Goal: Task Accomplishment & Management: Use online tool/utility

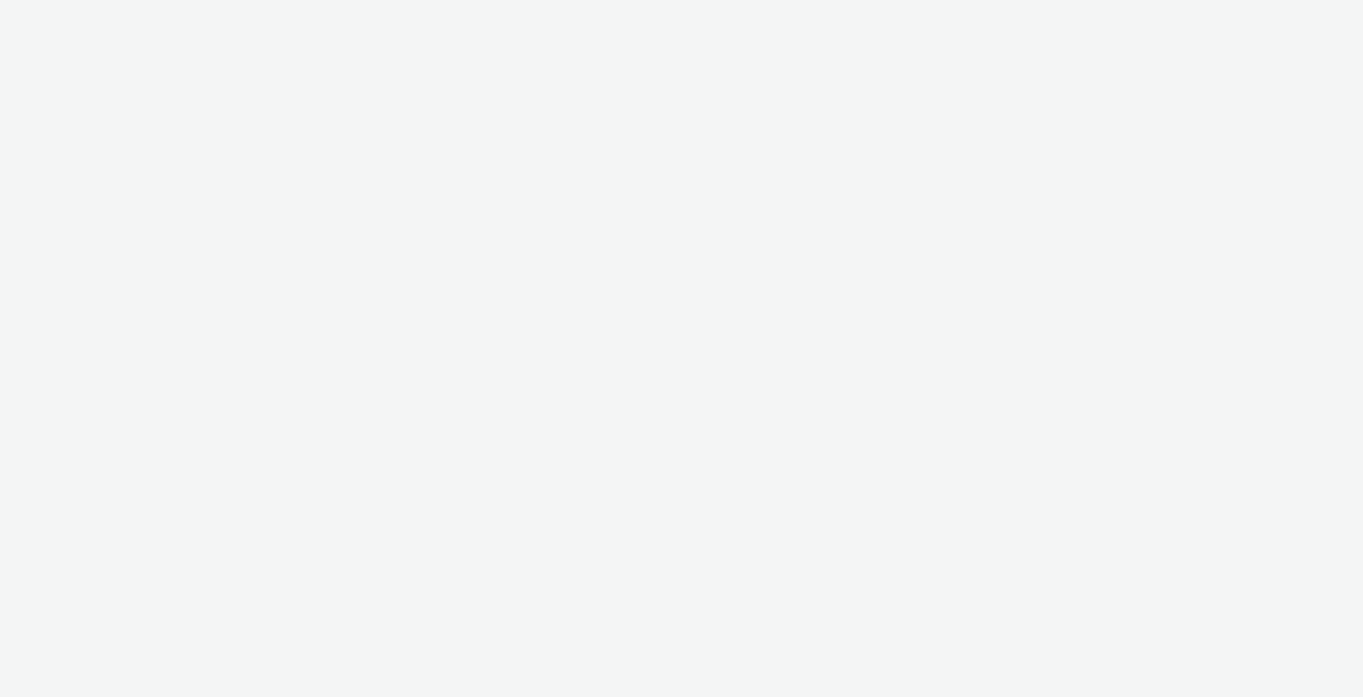
select select "c2295f28-7c96-446f-b279-53c23ee2b854"
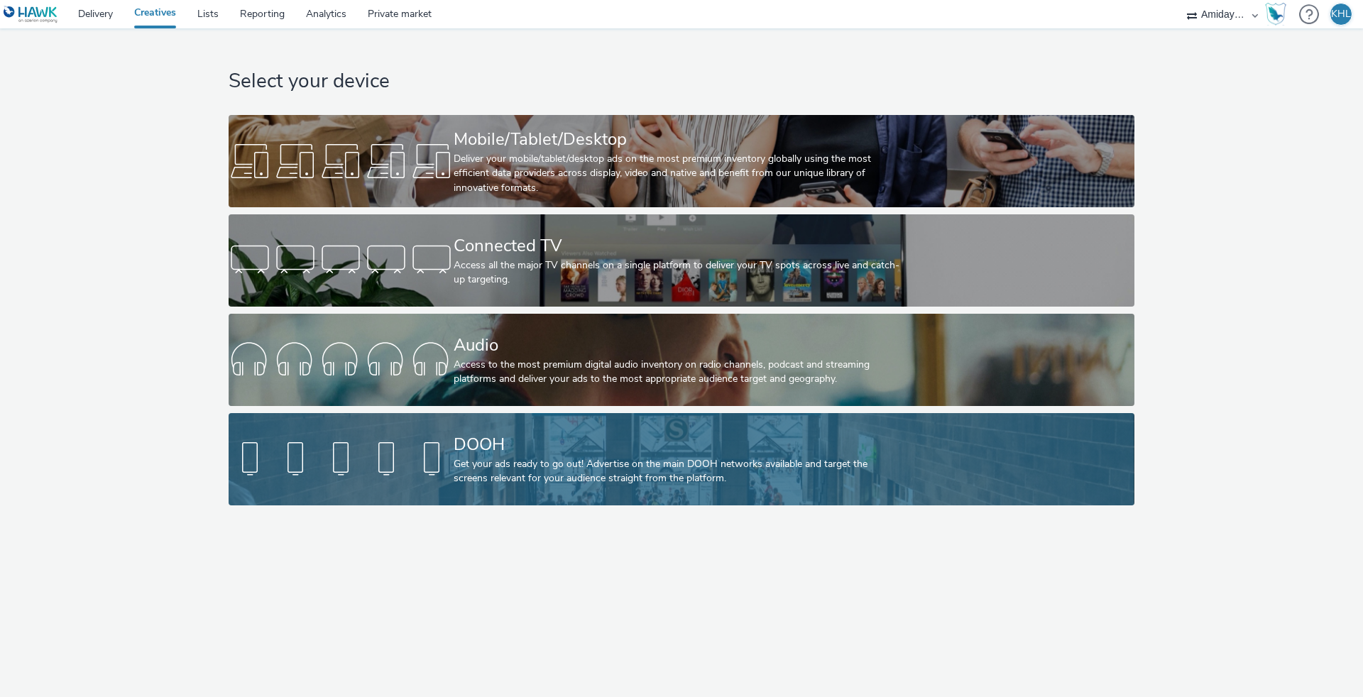
click at [494, 464] on div "Get your ads ready to go out! Advertise on the main DOOH networks available and…" at bounding box center [679, 471] width 450 height 29
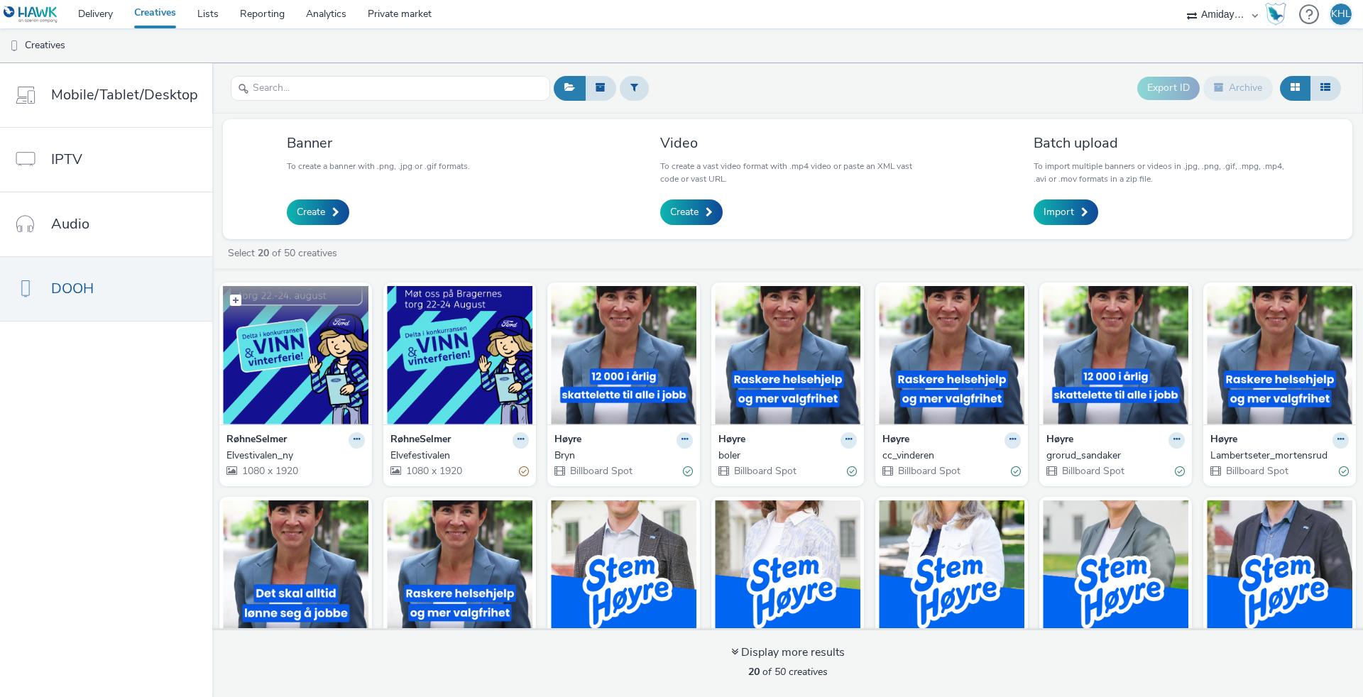
click at [325, 384] on img at bounding box center [296, 355] width 146 height 138
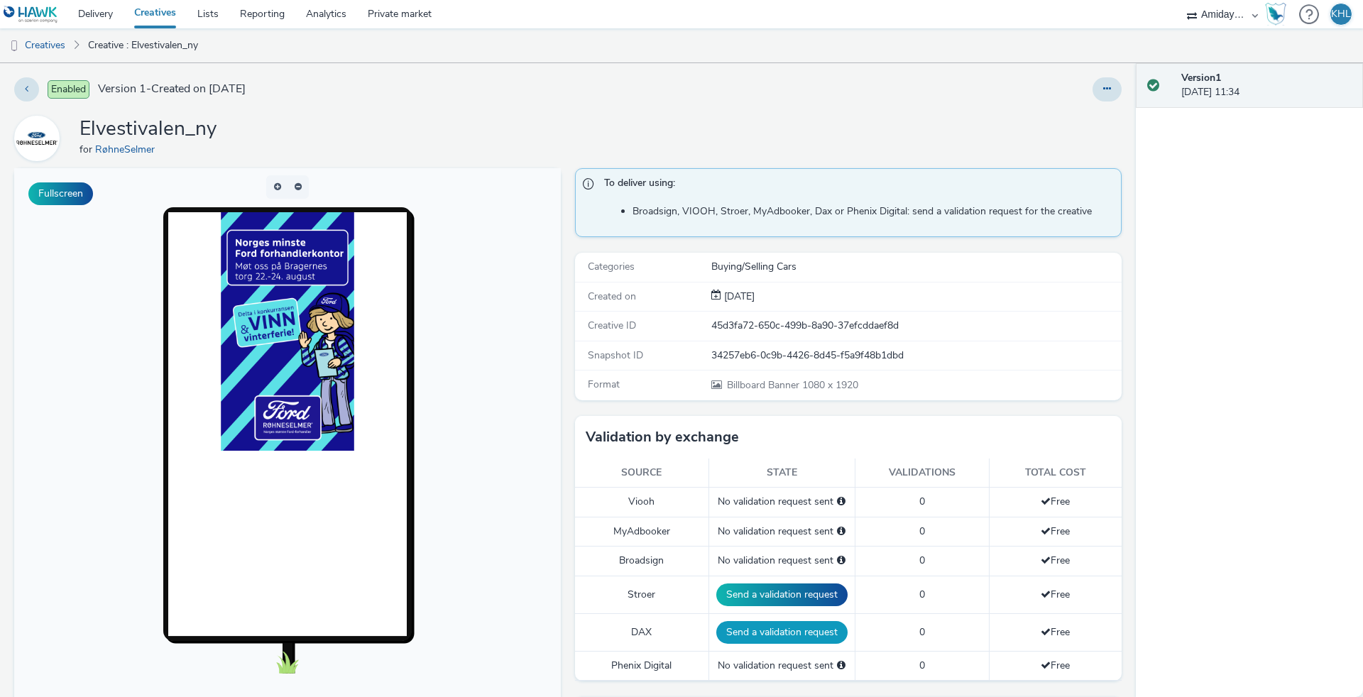
scroll to position [145, 0]
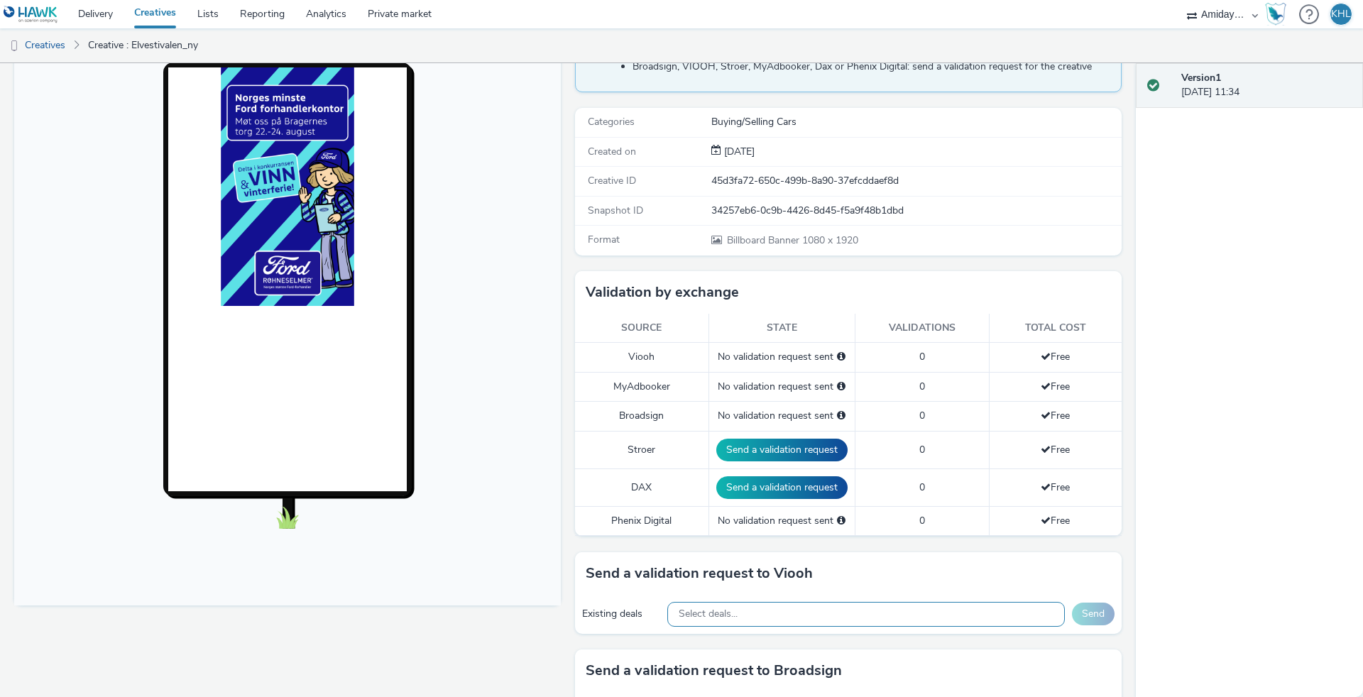
click at [736, 602] on div "Select deals..." at bounding box center [866, 614] width 398 height 25
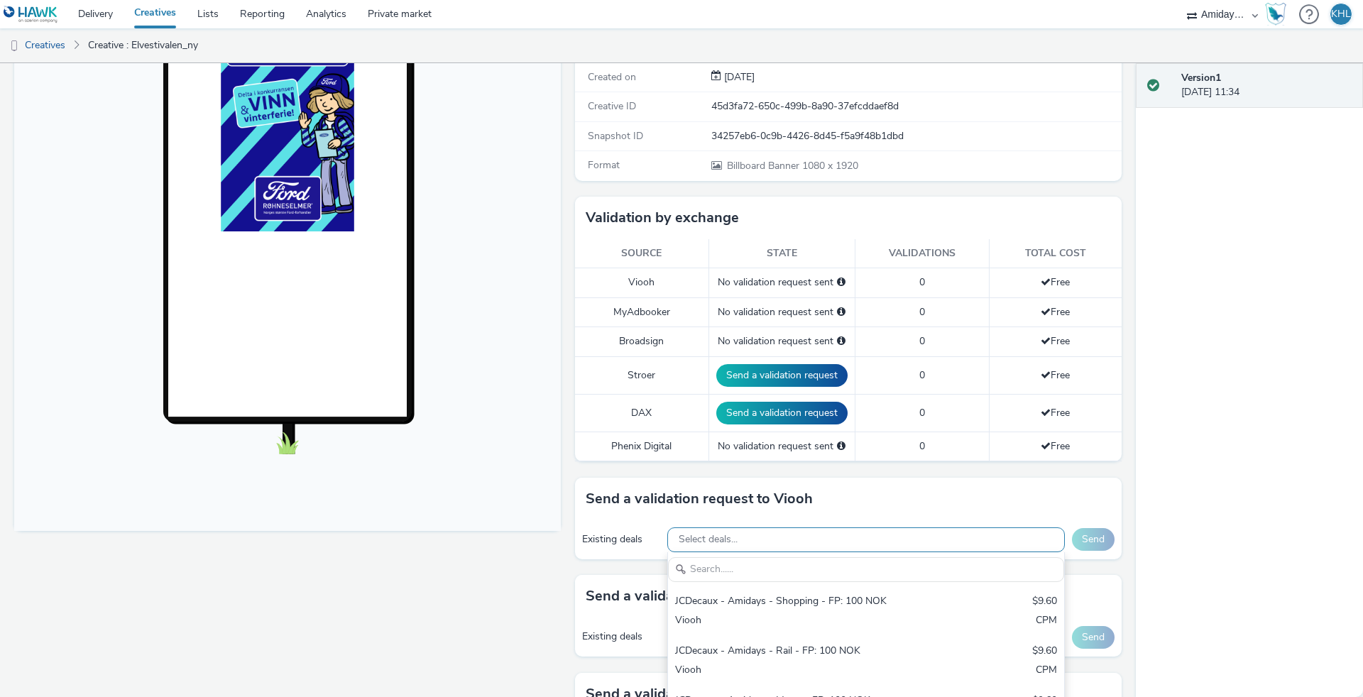
scroll to position [225, 0]
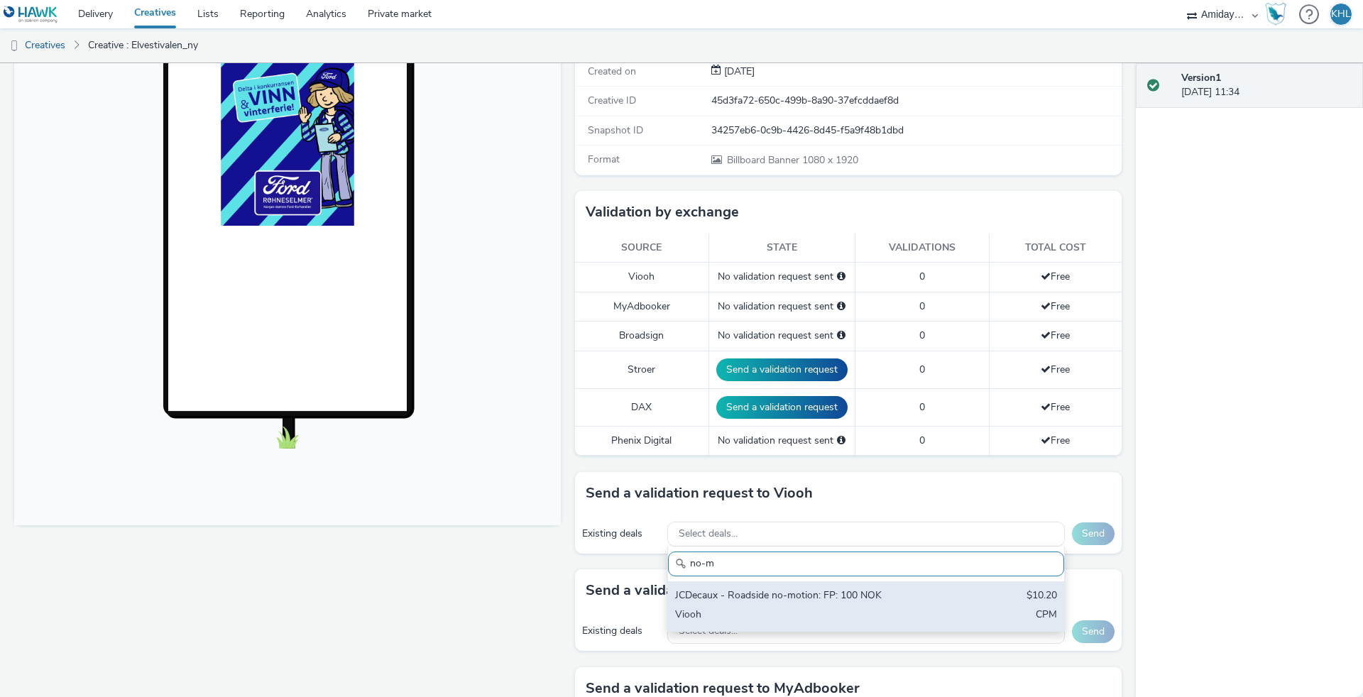
click at [765, 592] on div "JCDecaux - Roadside no-motion: FP: 100 NOK" at bounding box center [801, 597] width 252 height 16
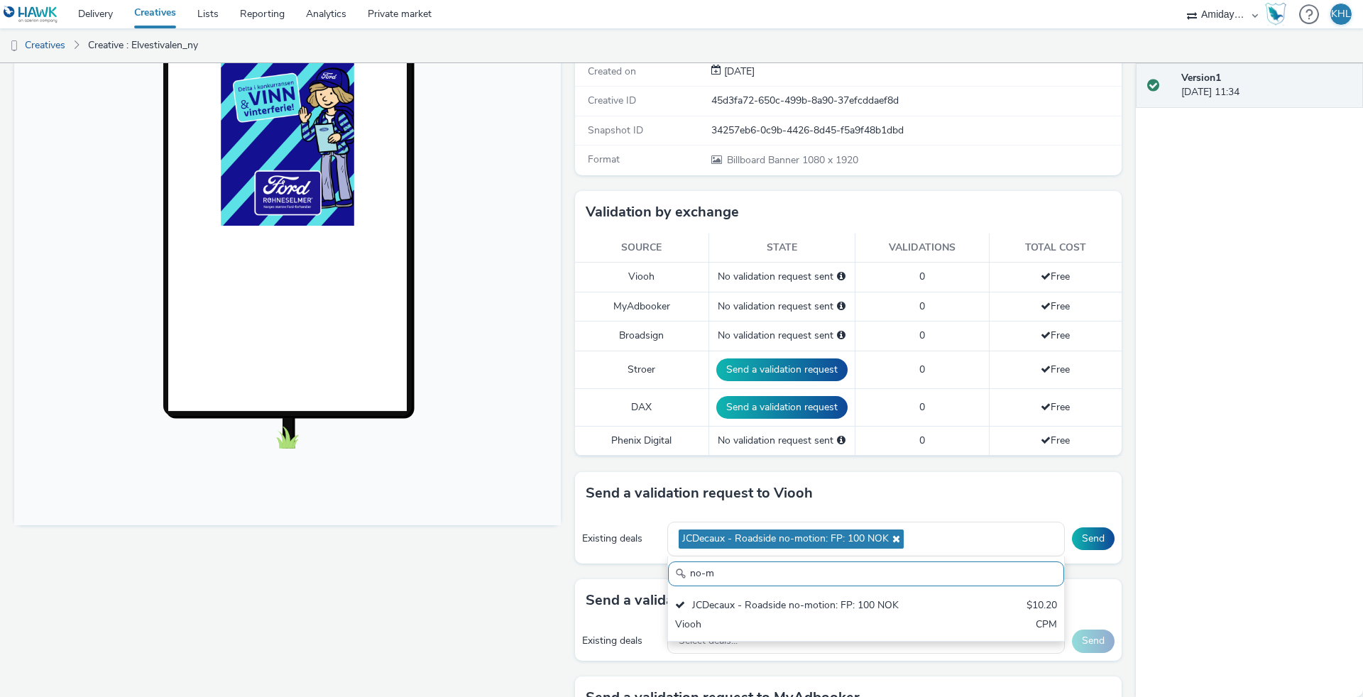
drag, startPoint x: 711, startPoint y: 574, endPoint x: 671, endPoint y: 568, distance: 40.2
click at [671, 568] on input "no-m" at bounding box center [866, 574] width 396 height 25
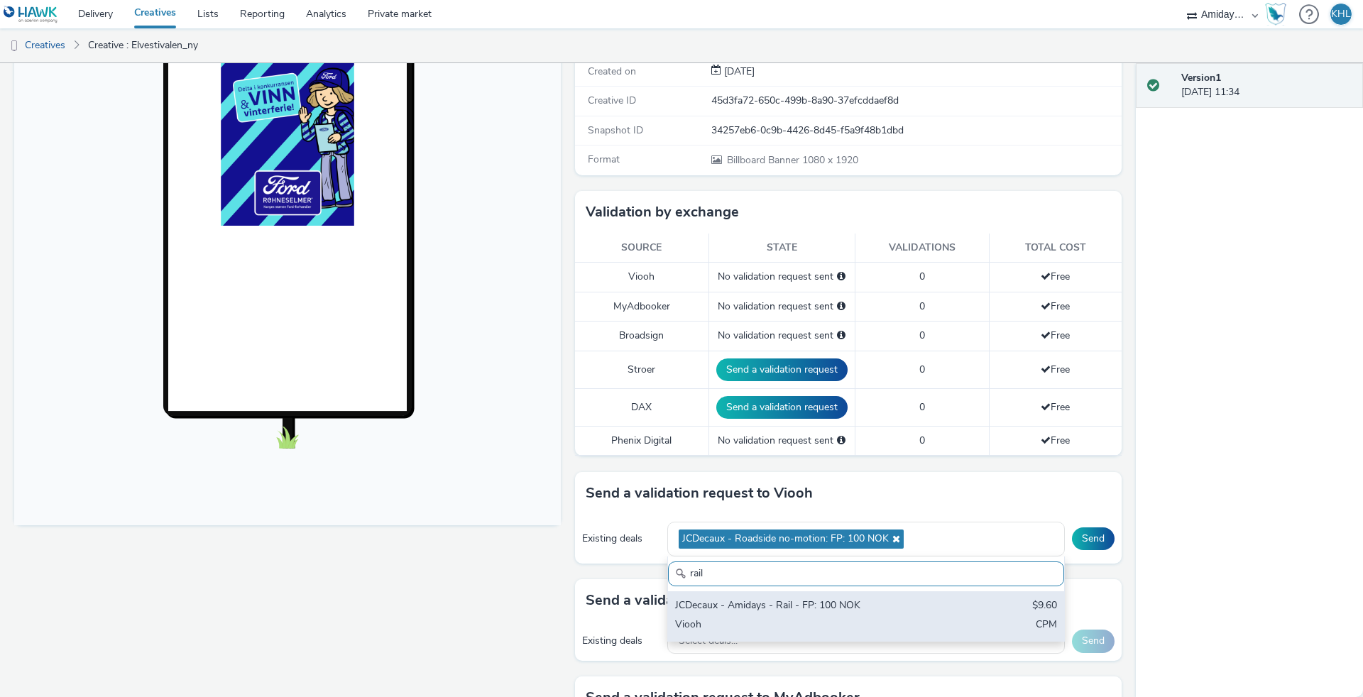
type input "rail"
click at [744, 625] on div "Viooh" at bounding box center [801, 626] width 252 height 16
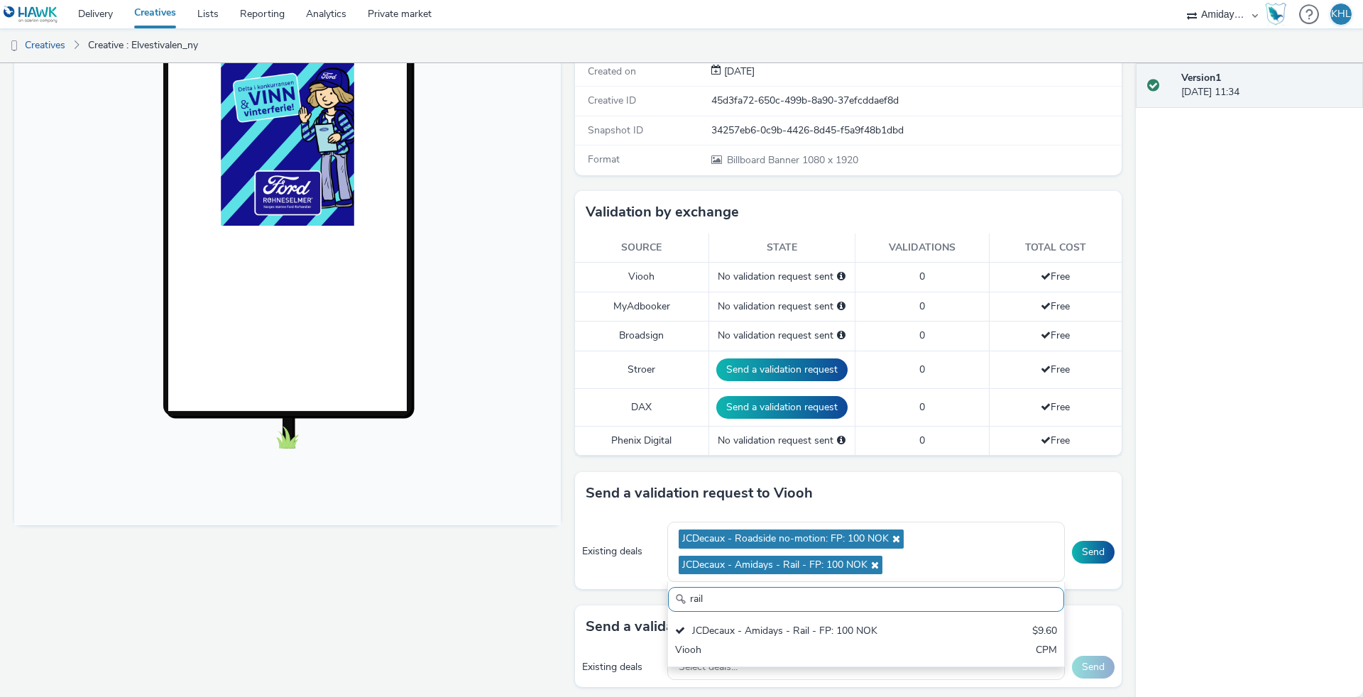
drag, startPoint x: 654, startPoint y: 589, endPoint x: 645, endPoint y: 589, distance: 9.2
click at [645, 589] on div "Send a validation request to Viooh Existing deals JCDecaux - Roadside no-motion…" at bounding box center [848, 538] width 547 height 133
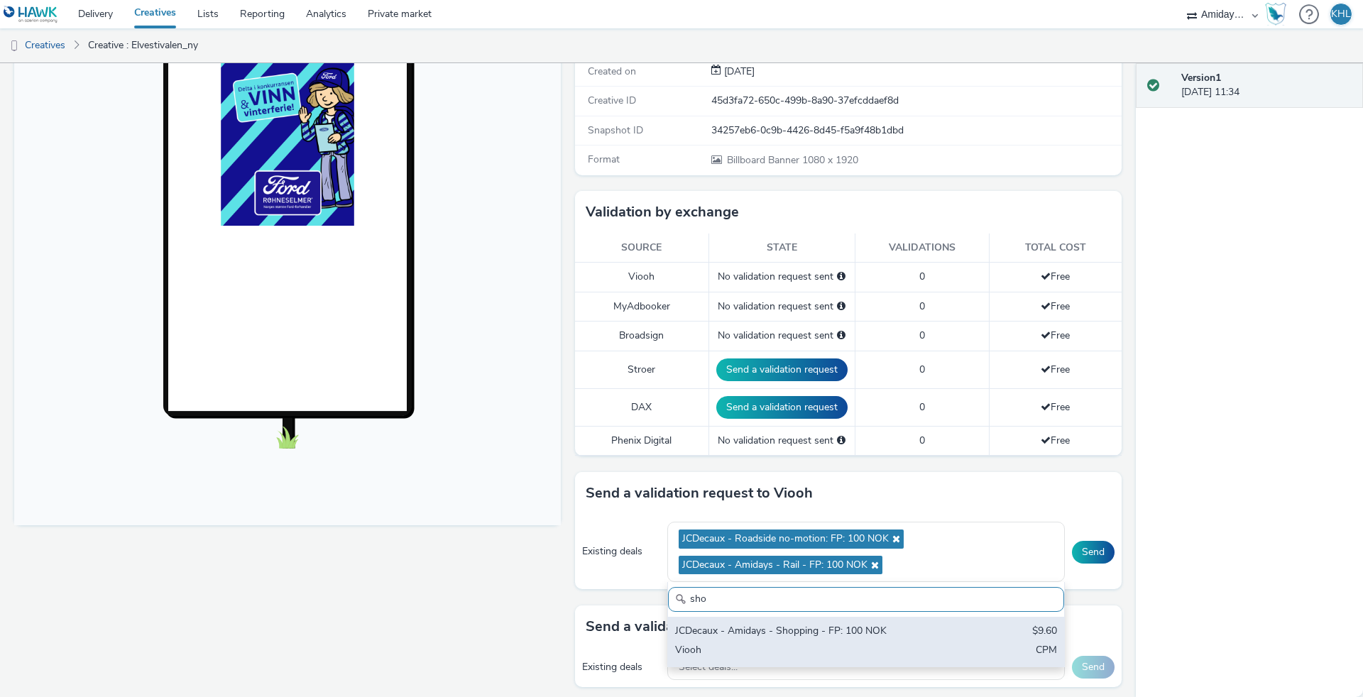
type input "sho"
click at [776, 649] on div "Viooh" at bounding box center [801, 651] width 252 height 16
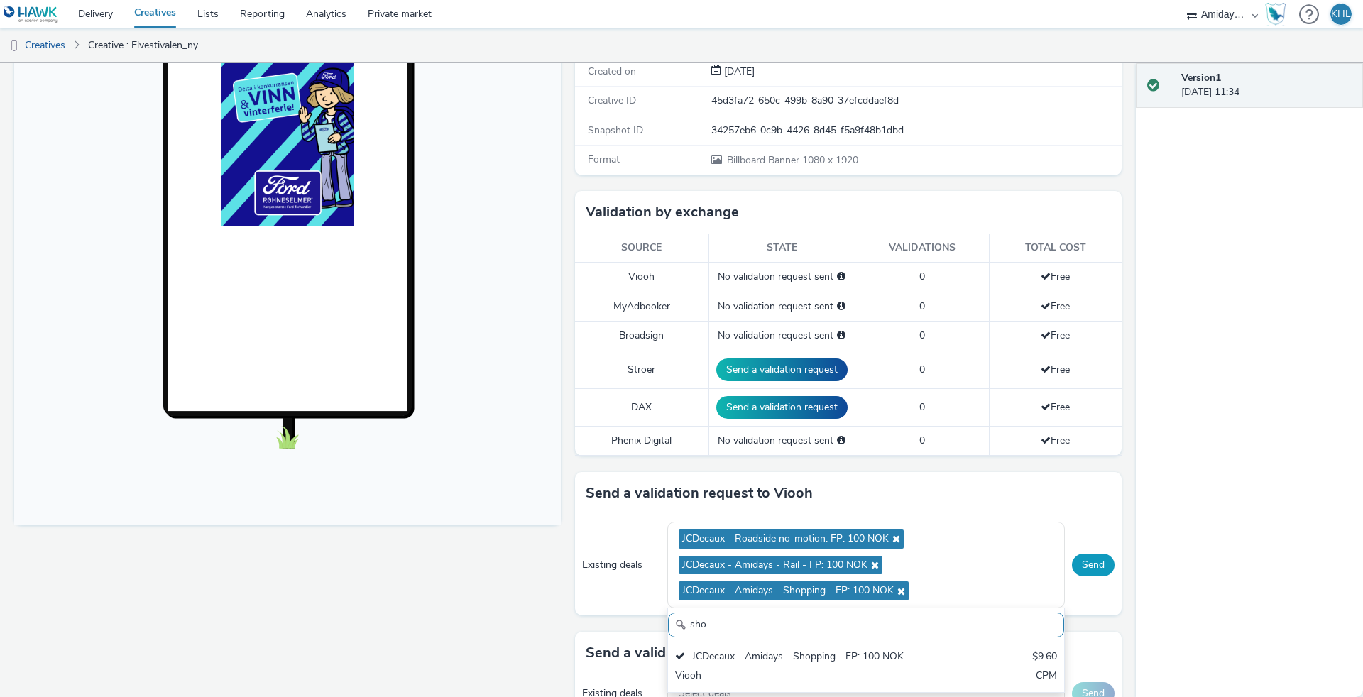
click at [1089, 558] on button "Send" at bounding box center [1093, 565] width 43 height 23
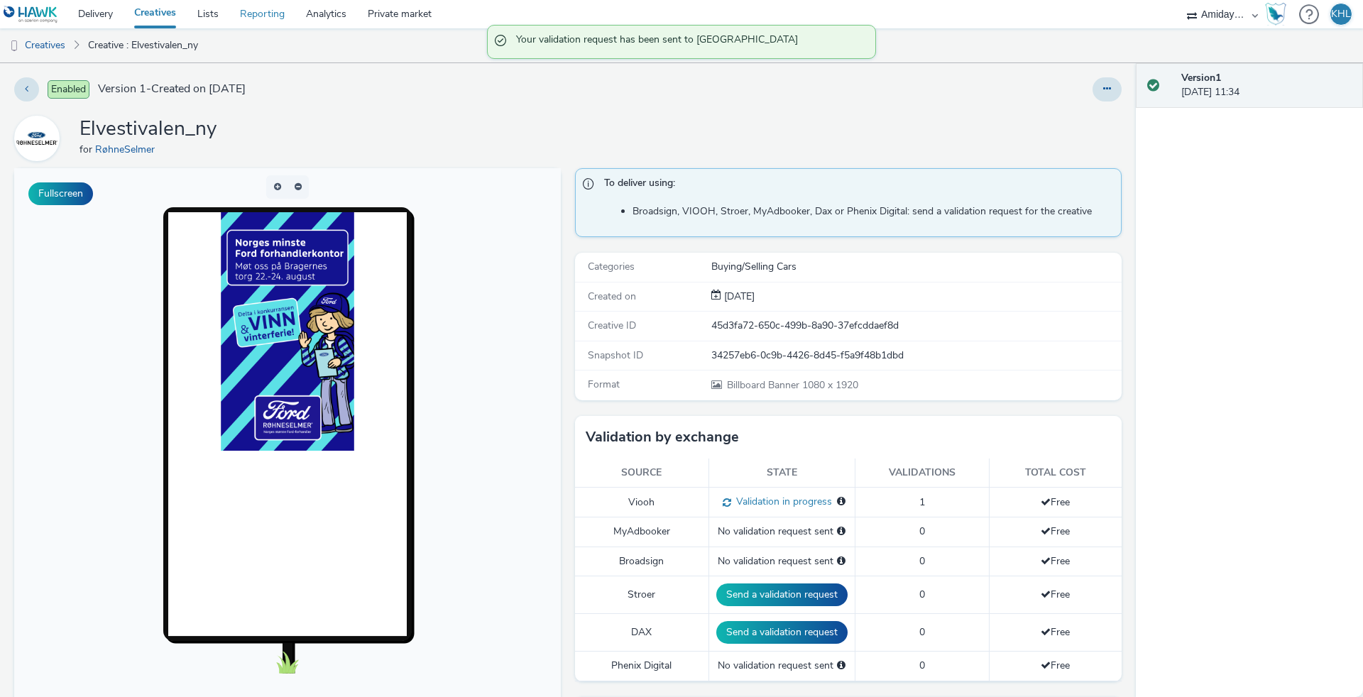
scroll to position [0, 0]
click at [117, 13] on link "Delivery" at bounding box center [95, 14] width 56 height 28
